Goal: Transaction & Acquisition: Purchase product/service

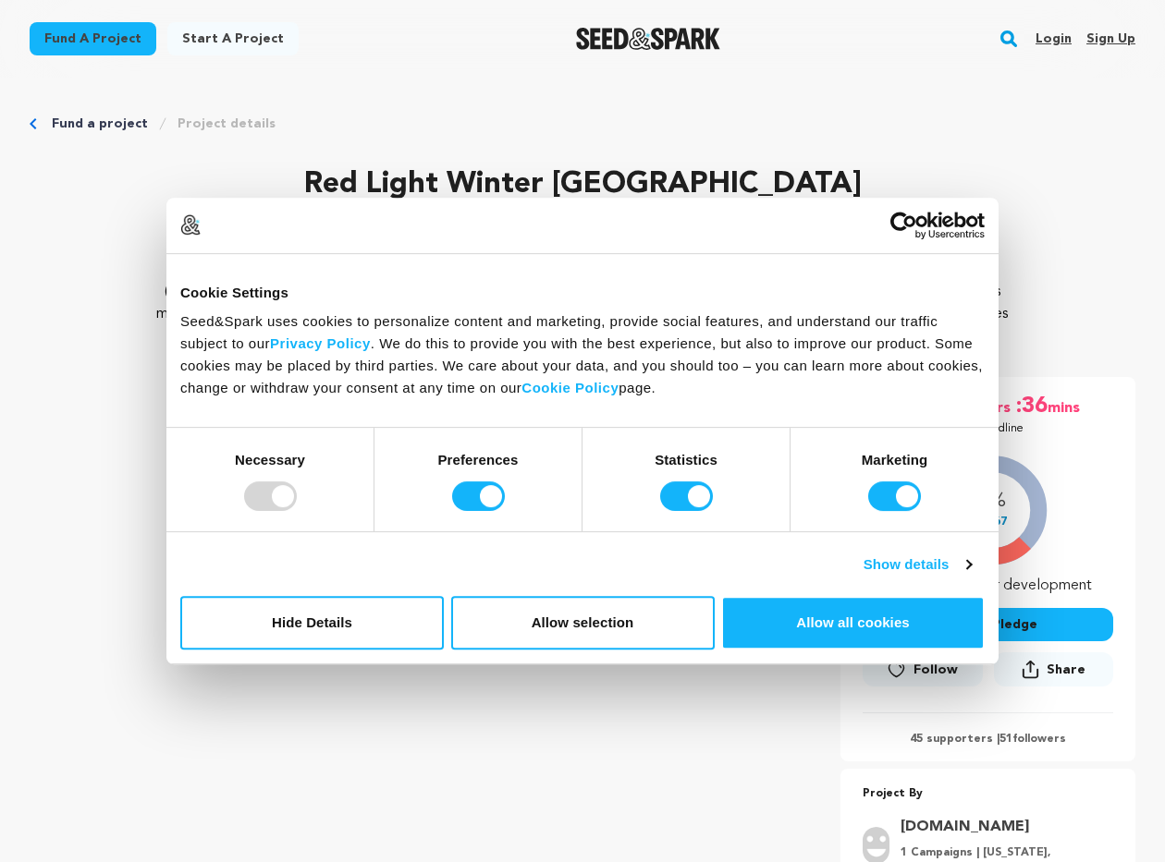
click at [473, 489] on input "Preferences" at bounding box center [478, 497] width 53 height 30
checkbox input "false"
click at [670, 506] on input "Statistics" at bounding box center [686, 497] width 53 height 30
checkbox input "false"
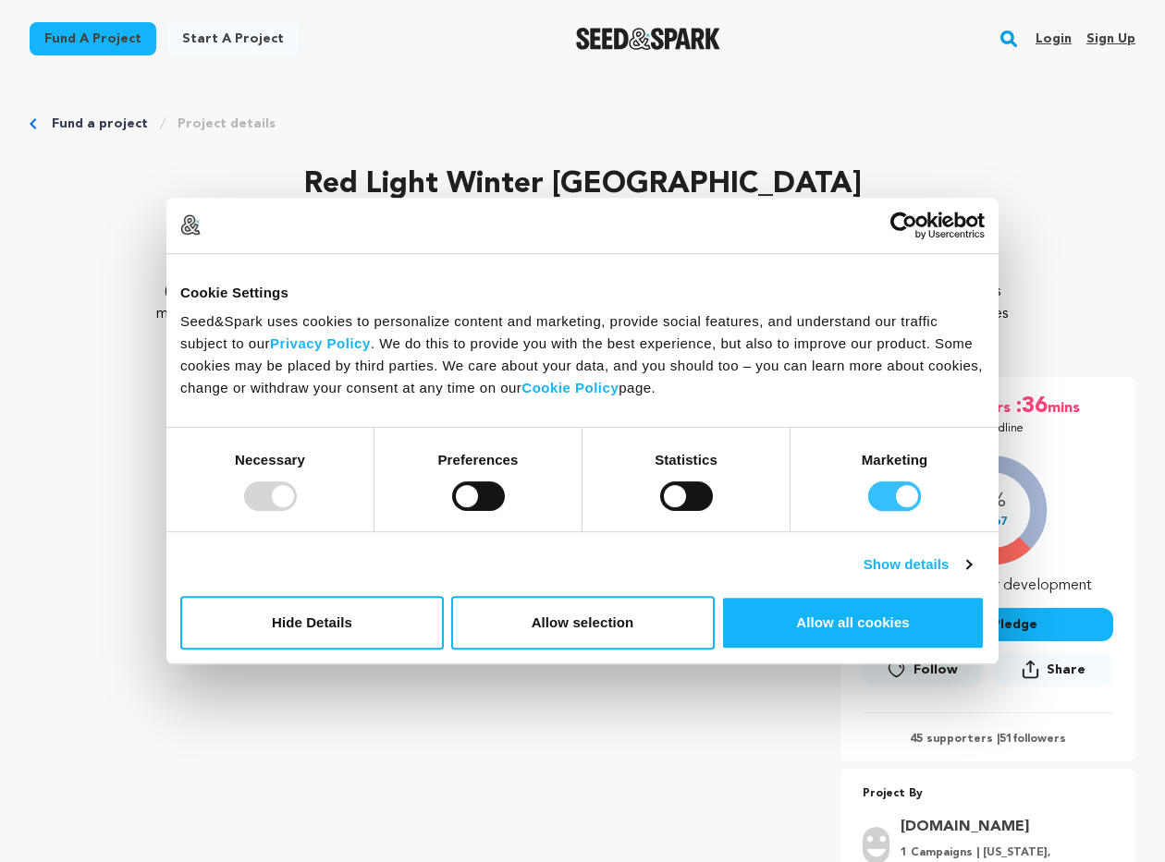
click at [884, 498] on input "Marketing" at bounding box center [894, 497] width 53 height 30
checkbox input "false"
click at [484, 623] on button "Allow selection" at bounding box center [582, 623] width 263 height 54
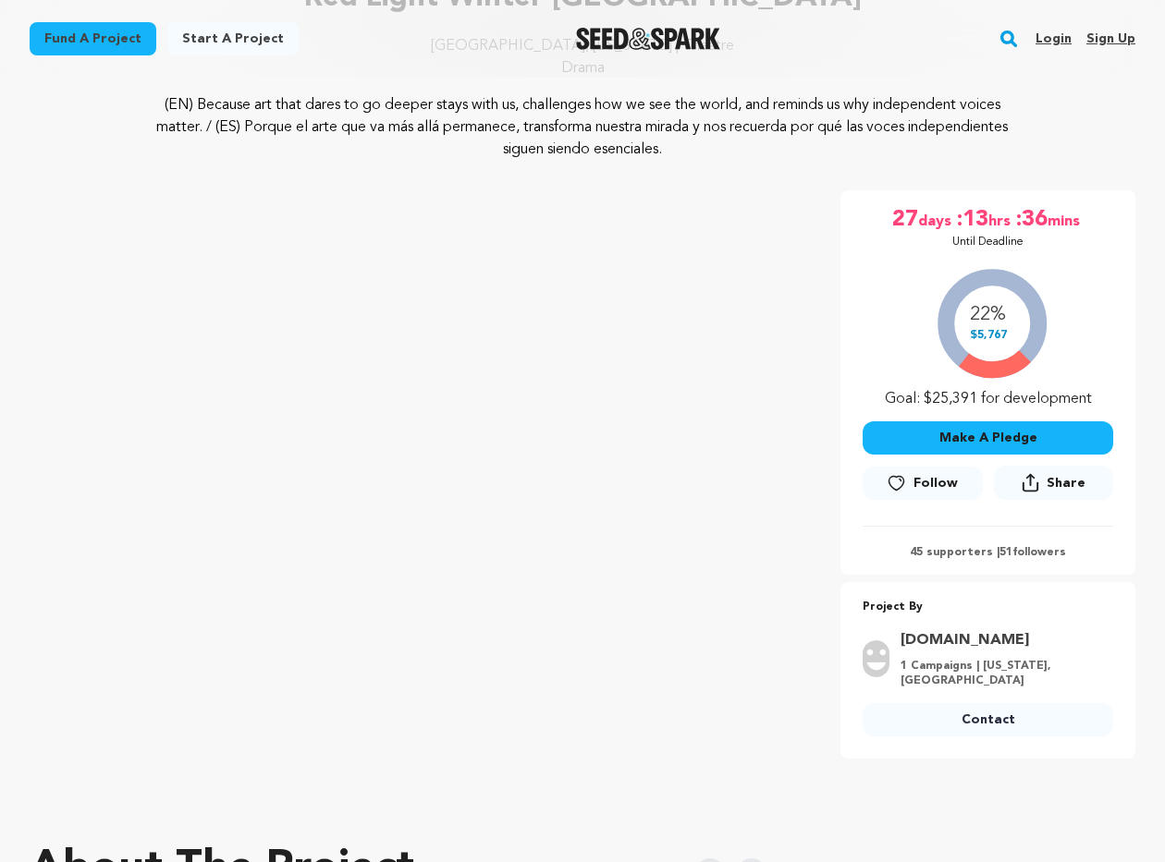
scroll to position [272, 0]
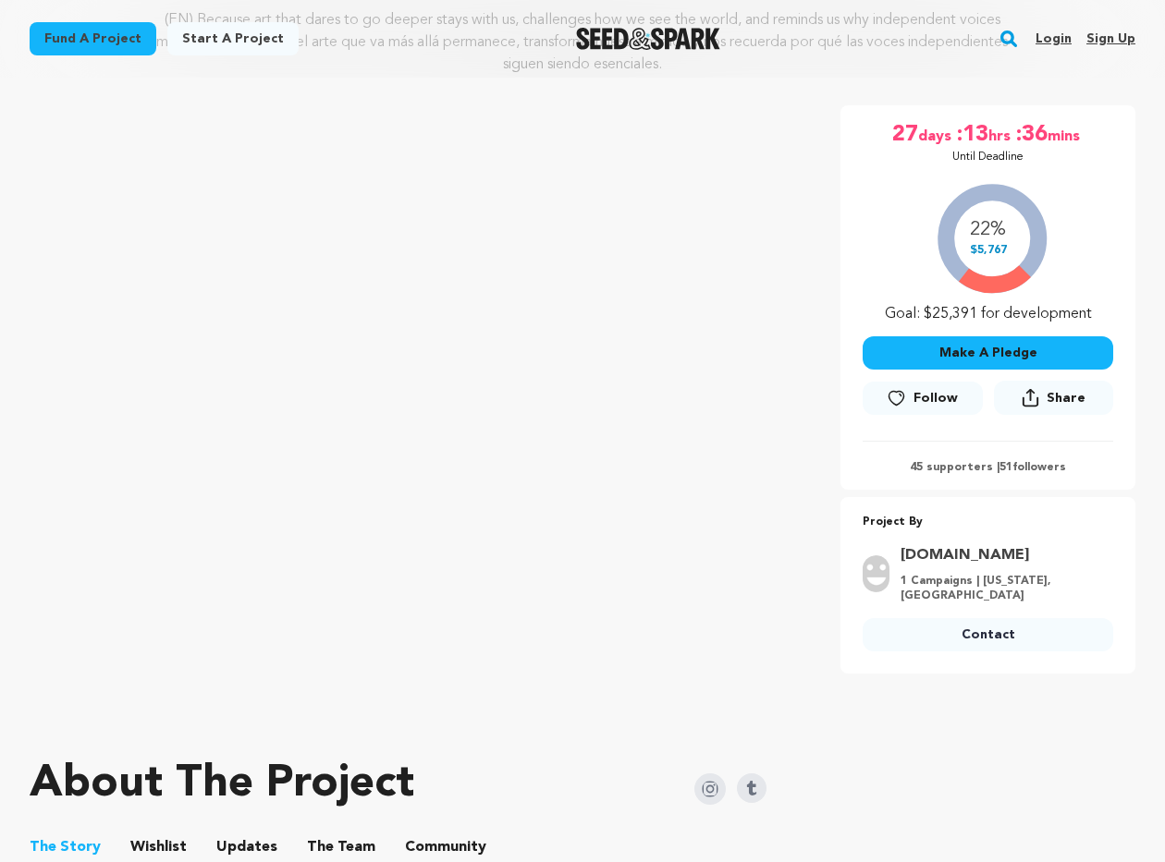
click at [1001, 348] on button "Make A Pledge" at bounding box center [987, 352] width 250 height 33
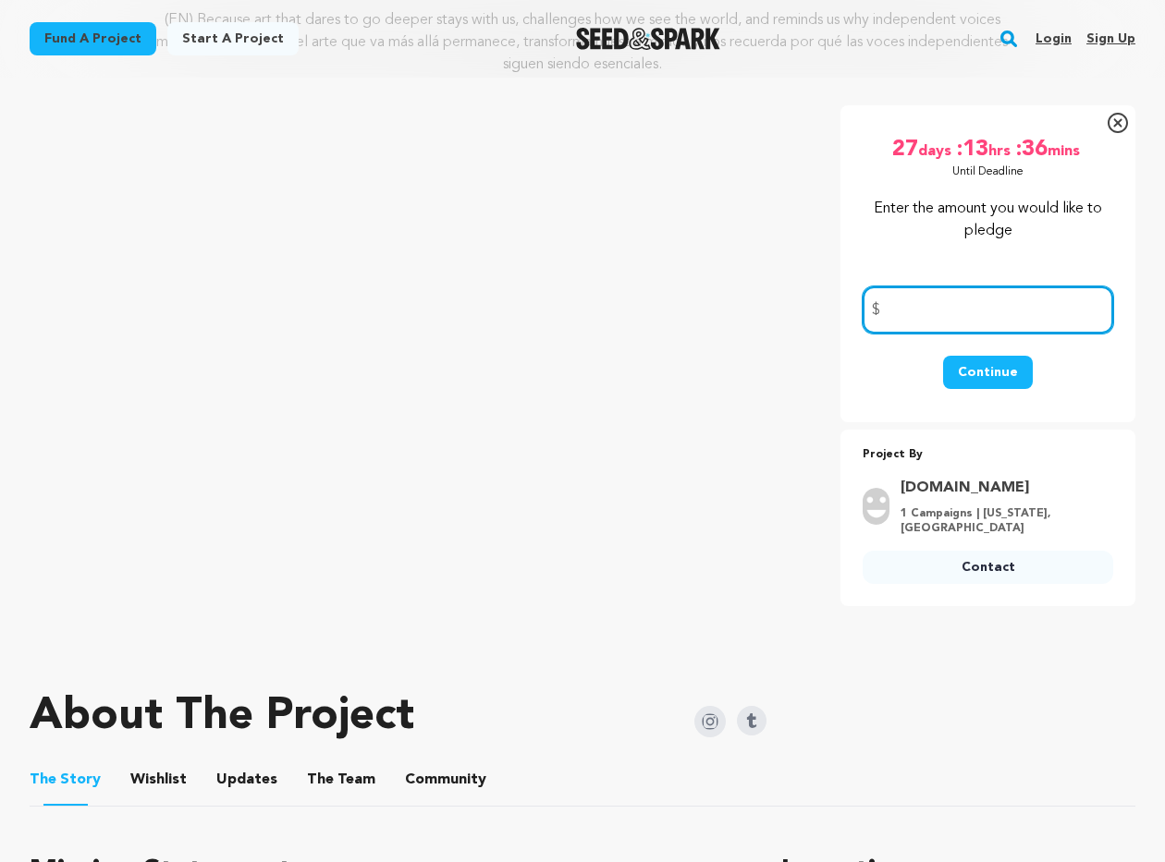
click at [958, 304] on input "number" at bounding box center [987, 310] width 250 height 47
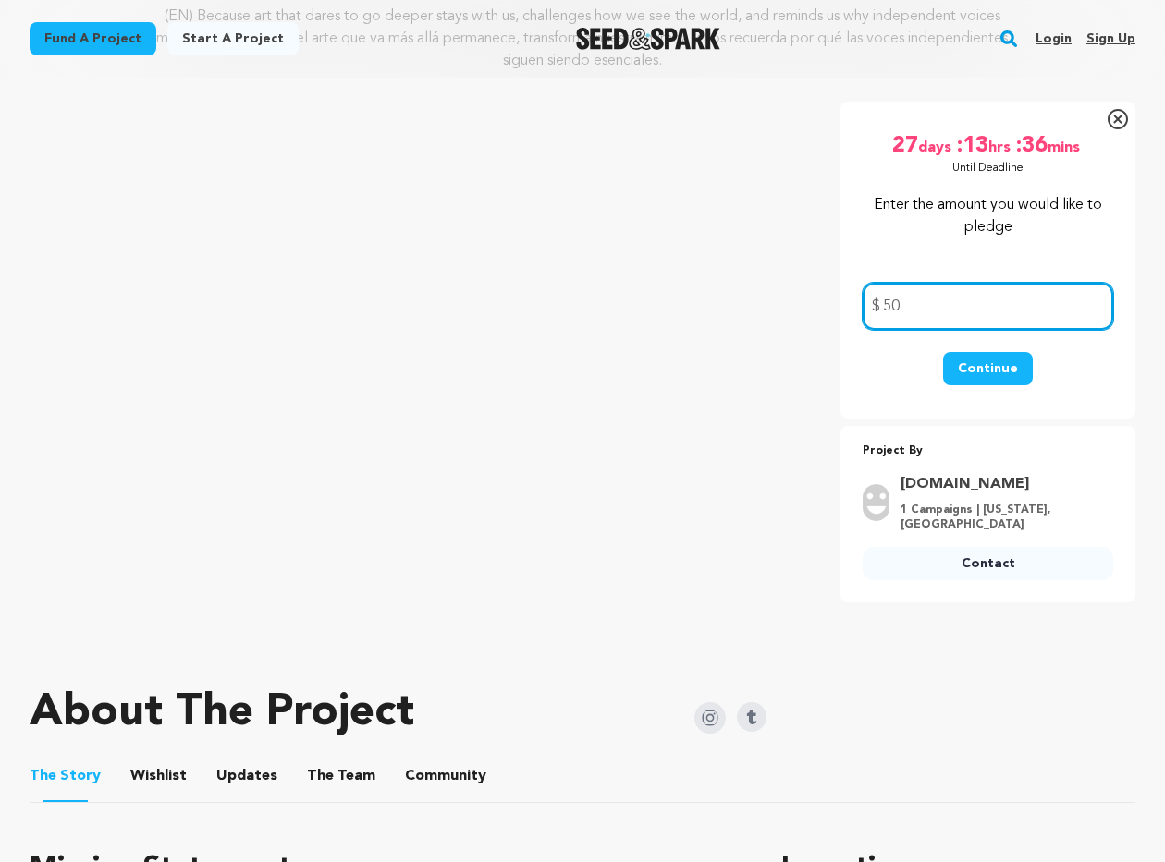
scroll to position [275, 0]
type input "50"
click at [1012, 376] on button "Continue" at bounding box center [988, 368] width 90 height 33
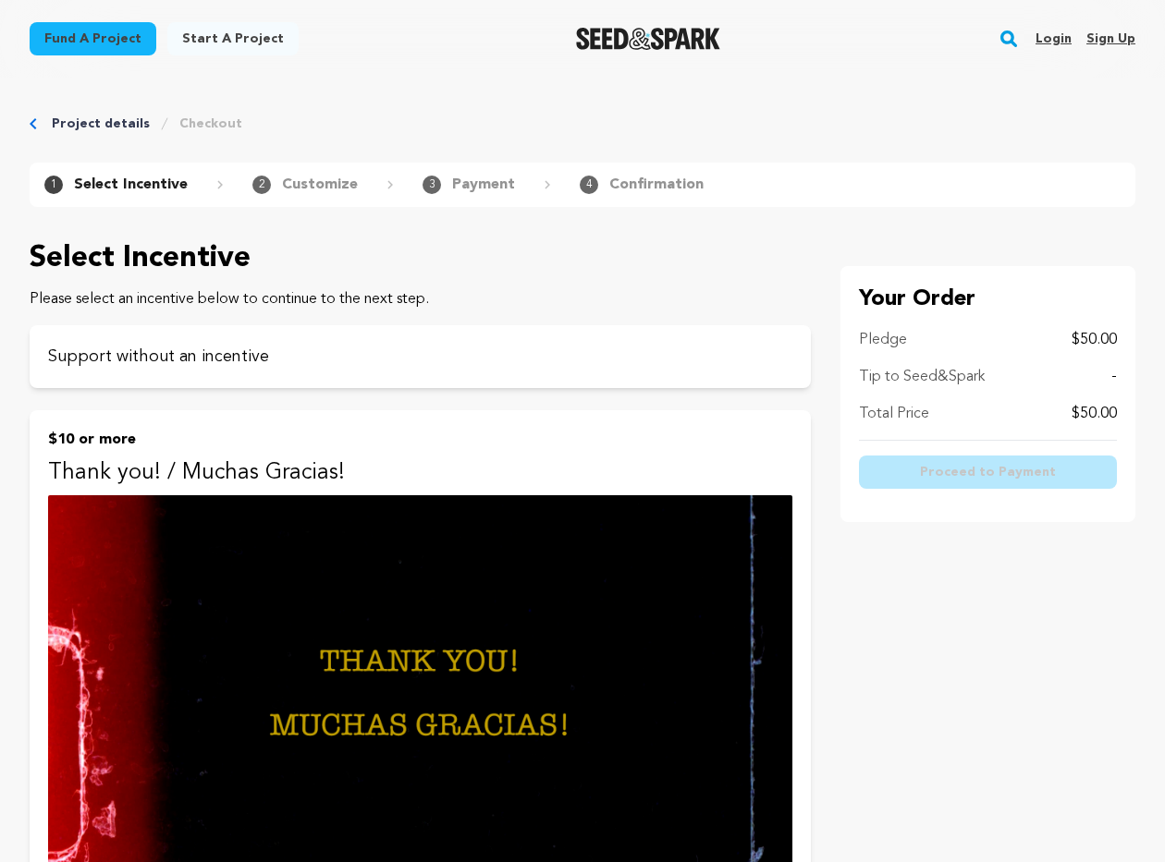
click at [1105, 379] on div "Tip to Seed&Spark -" at bounding box center [988, 377] width 258 height 22
click at [1101, 421] on p "$50.00" at bounding box center [1093, 414] width 45 height 22
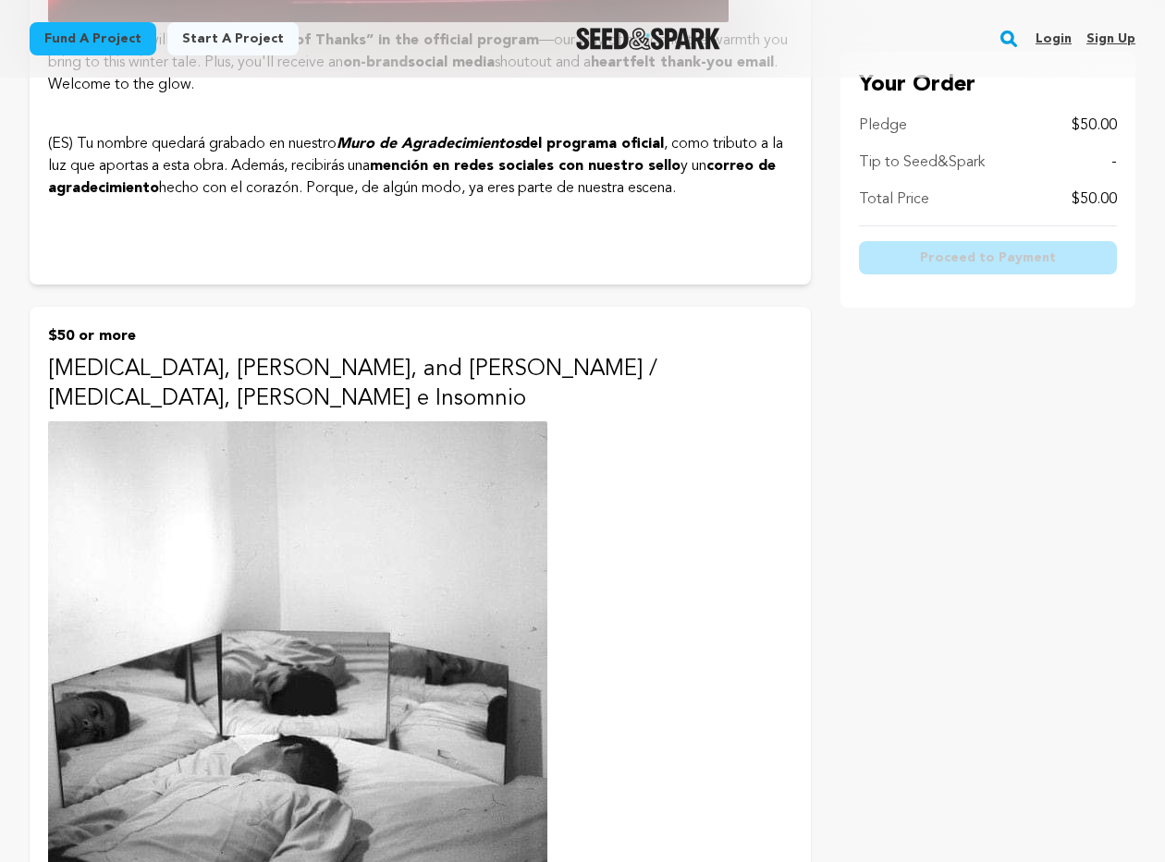
scroll to position [2785, 0]
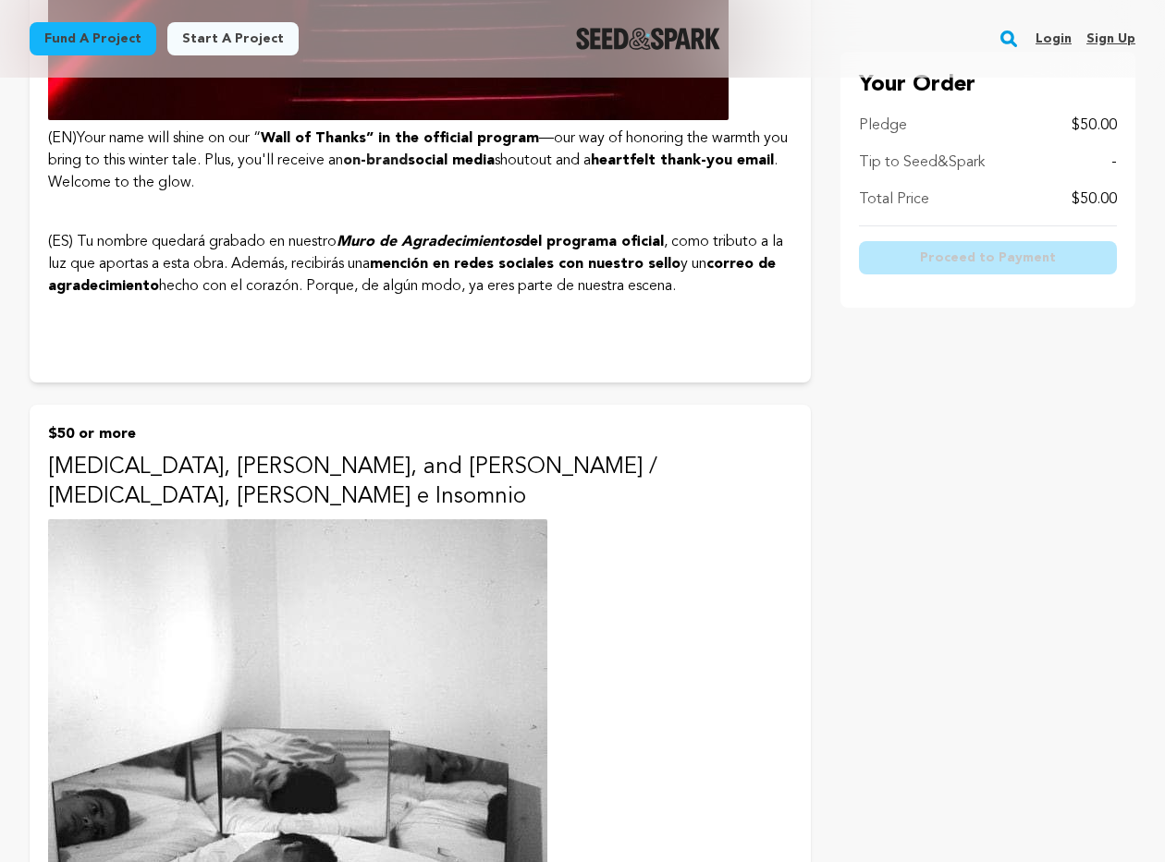
click at [80, 423] on p "$50 or more" at bounding box center [420, 434] width 744 height 22
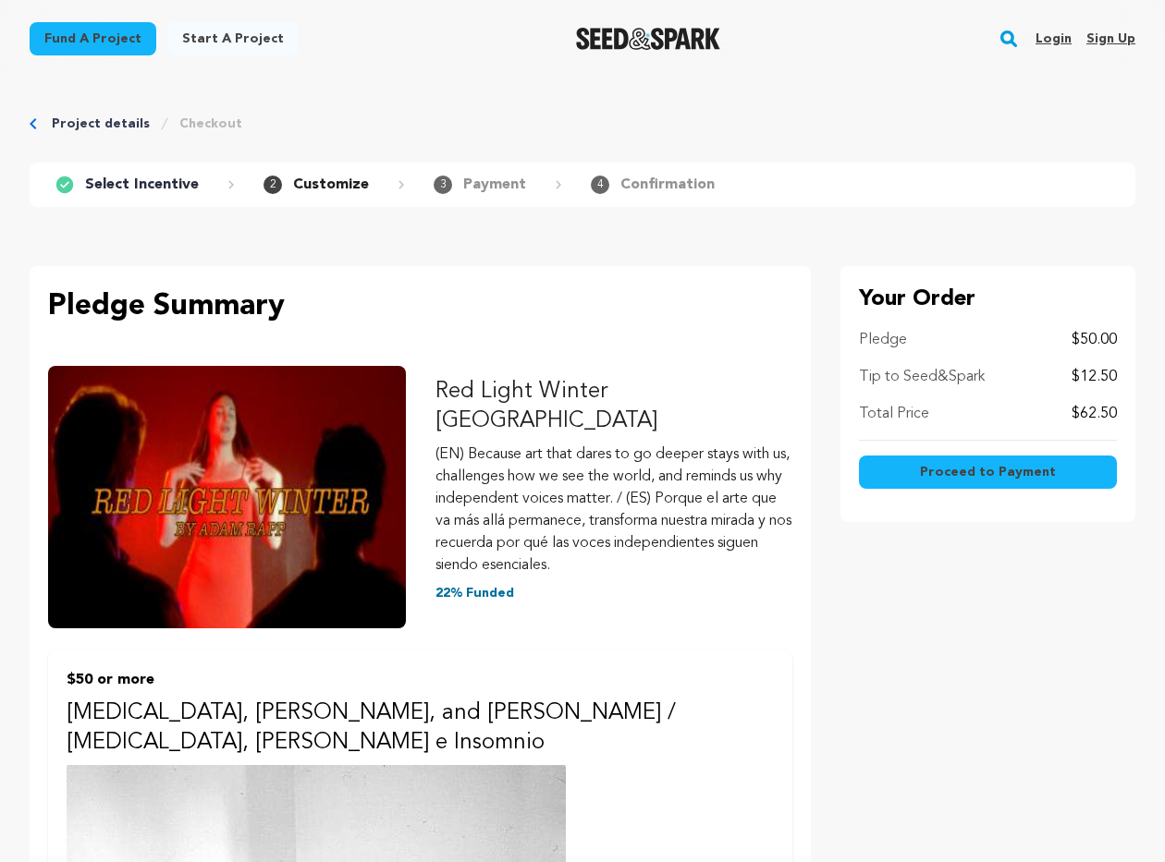
click at [986, 461] on button "Proceed to Payment" at bounding box center [988, 472] width 258 height 33
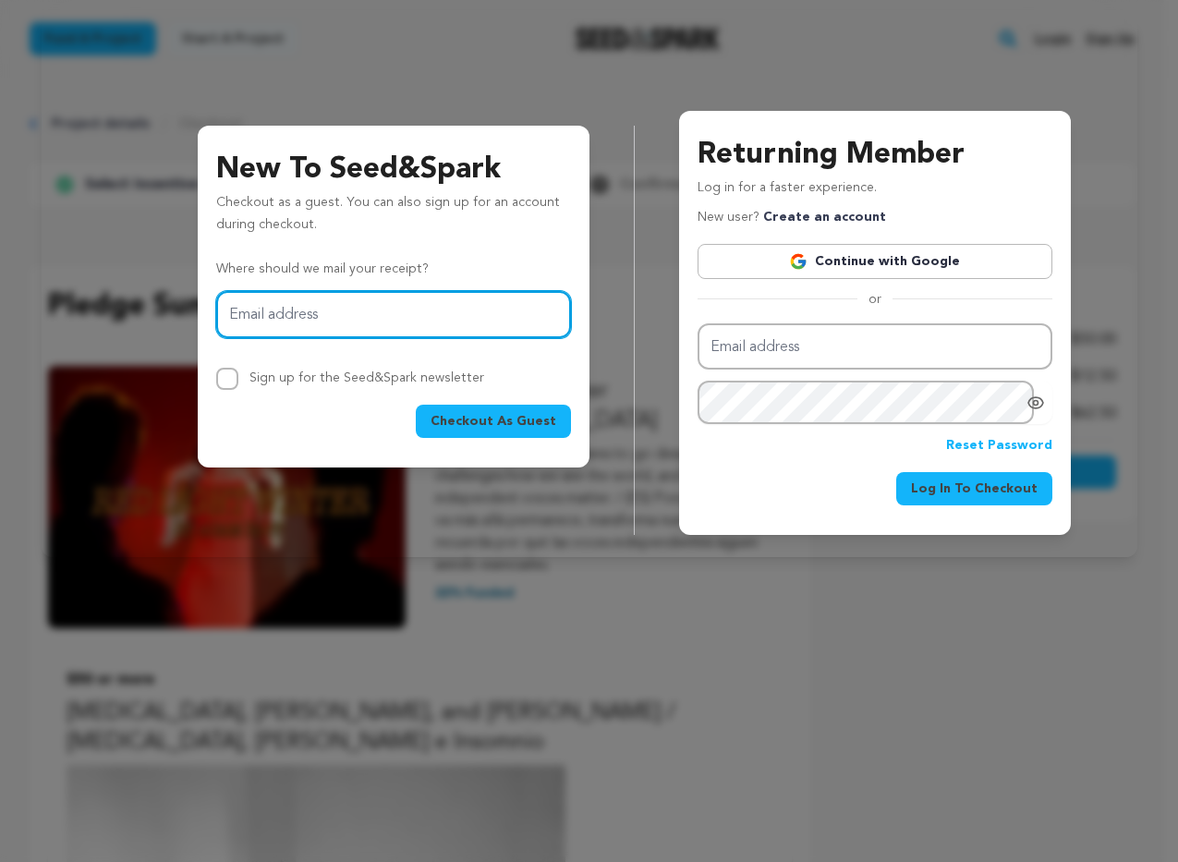
click at [346, 315] on input "Email address" at bounding box center [393, 314] width 355 height 47
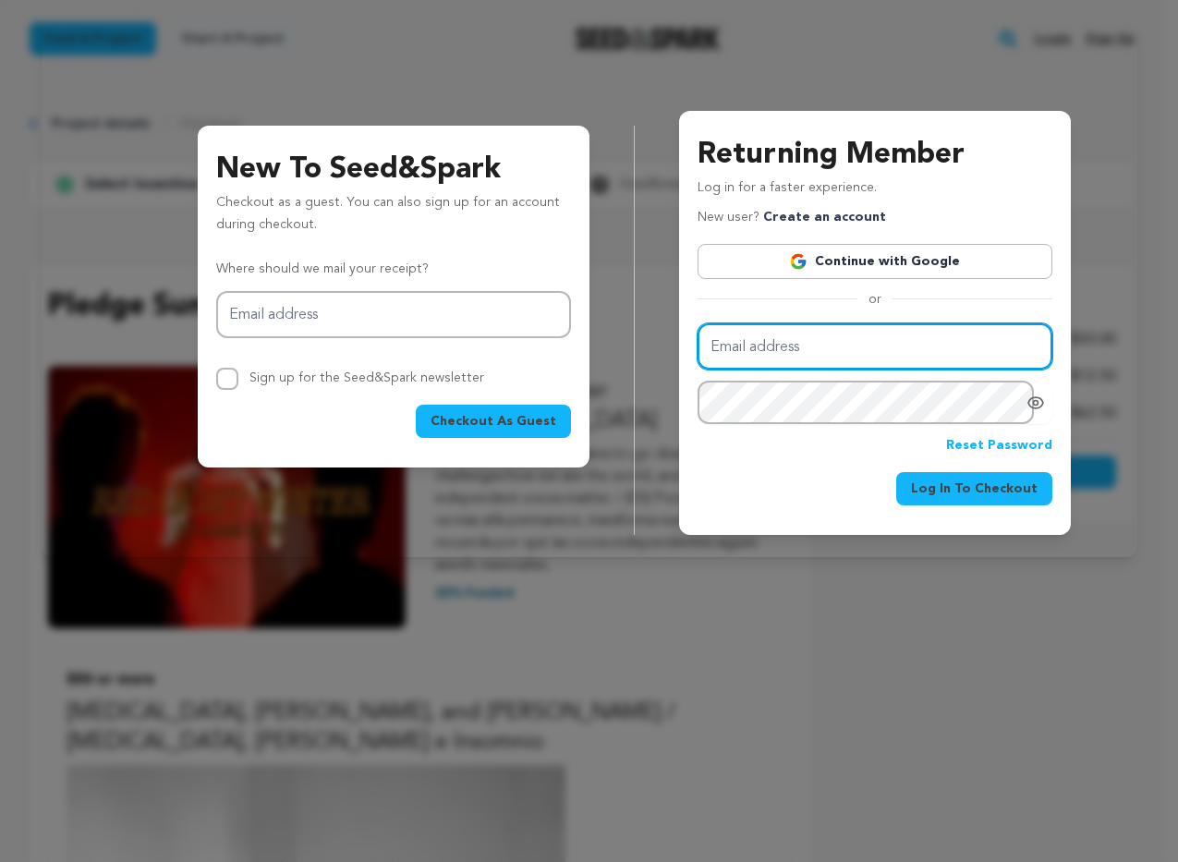
click at [746, 342] on input "Email address" at bounding box center [875, 346] width 355 height 47
click at [882, 257] on link "Continue with Google" at bounding box center [875, 261] width 355 height 35
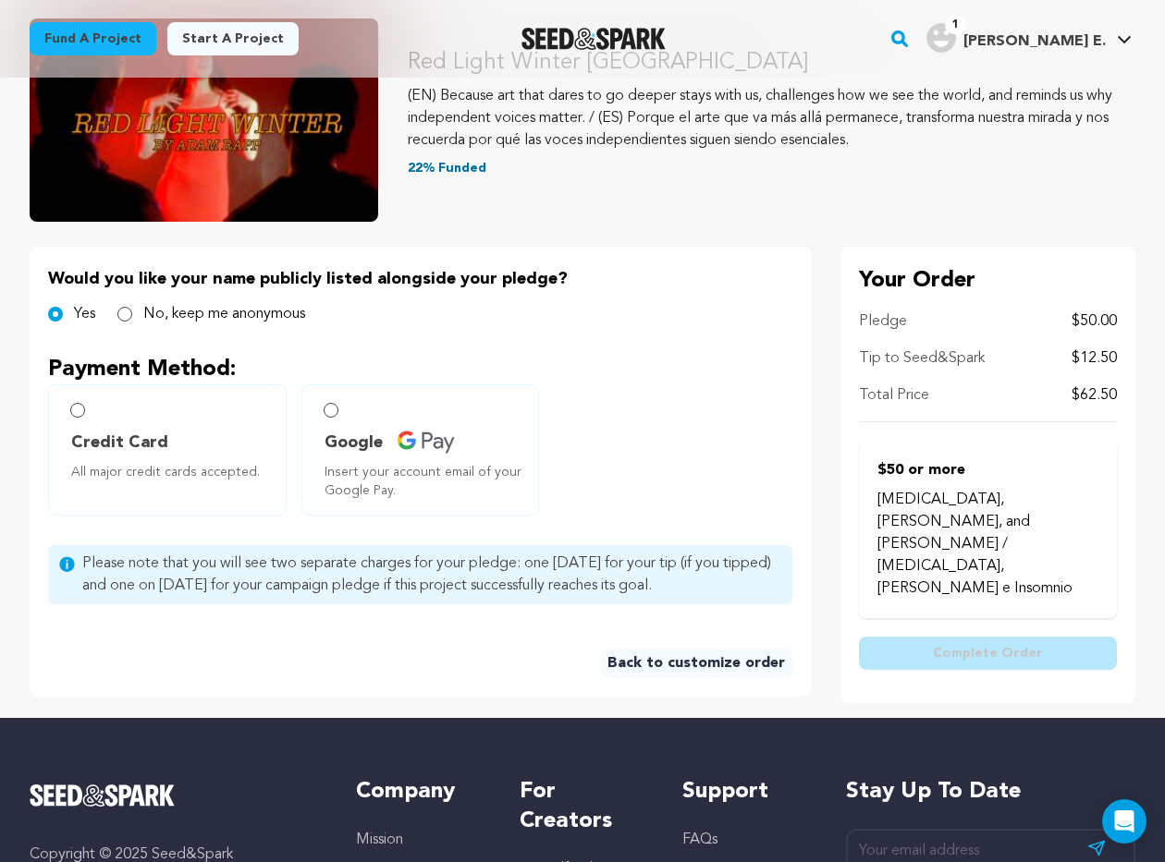
scroll to position [218, 0]
click at [334, 430] on span "Google" at bounding box center [353, 443] width 58 height 26
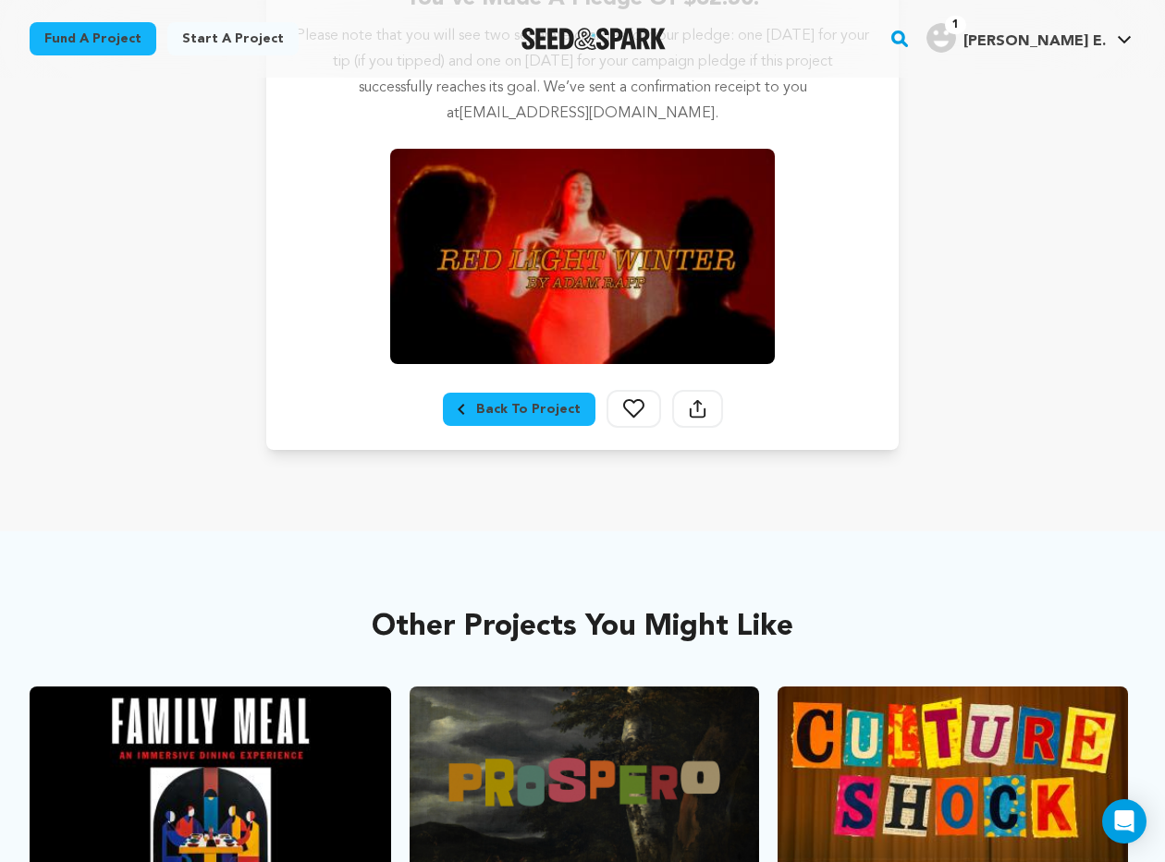
scroll to position [433, 0]
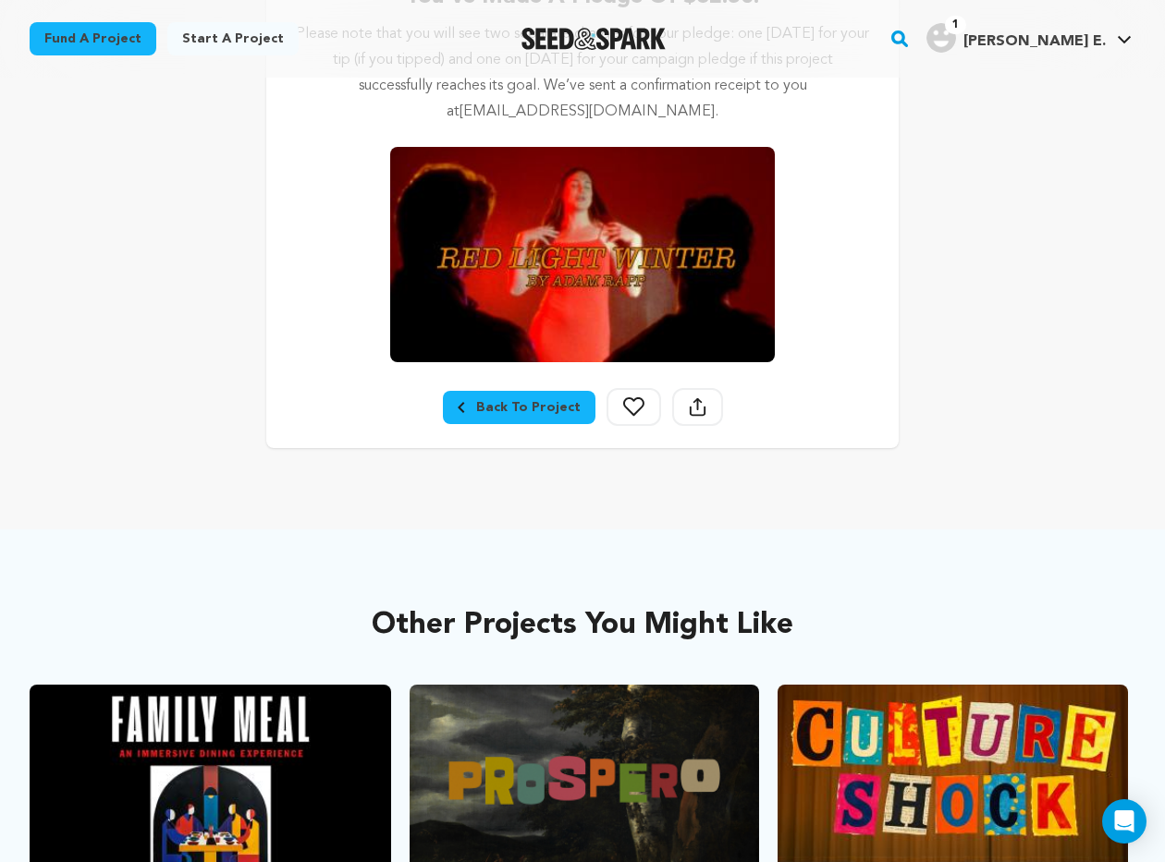
click at [535, 398] on div "Back To Project" at bounding box center [519, 407] width 123 height 18
